Goal: Find contact information: Obtain details needed to contact an individual or organization

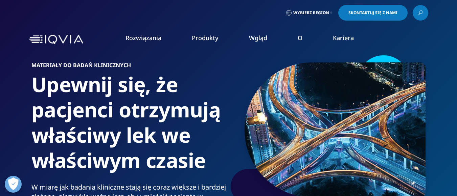
click at [27, 102] on font "Nasza firma" at bounding box center [29, 105] width 31 height 7
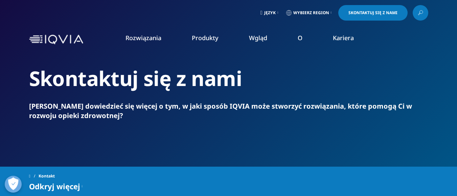
click at [374, 32] on nav "Rozwiązania szybkie znalezienie możliwości Clear Search Loading ROZWIĄZANIA Bad…" at bounding box center [257, 40] width 342 height 32
click at [328, 13] on font "Wybierz region" at bounding box center [311, 13] width 36 height 6
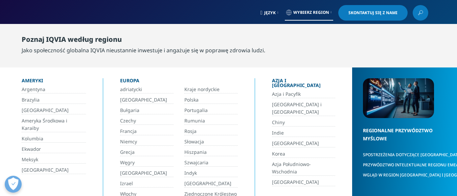
click at [205, 15] on div "Język Wybierz region Skontaktuj się z nami" at bounding box center [228, 13] width 399 height 16
click at [229, 17] on div "Język Wybierz region Skontaktuj się z nami" at bounding box center [228, 13] width 399 height 16
click at [441, 13] on div "Język Wybierz region Skontaktuj się z nami" at bounding box center [228, 13] width 457 height 26
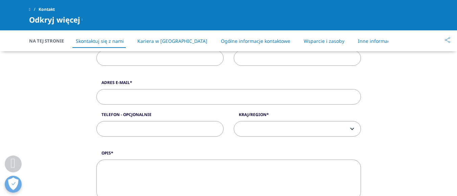
scroll to position [270, 0]
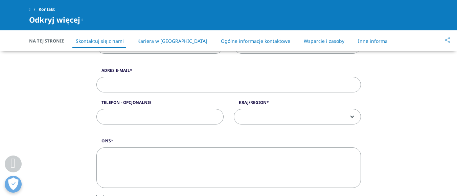
click at [36, 38] on font "Na tej stronie" at bounding box center [46, 41] width 35 height 6
click at [44, 9] on font "Kontakt" at bounding box center [47, 9] width 16 height 6
click at [33, 7] on link at bounding box center [33, 9] width 9 height 12
